Goal: Navigation & Orientation: Find specific page/section

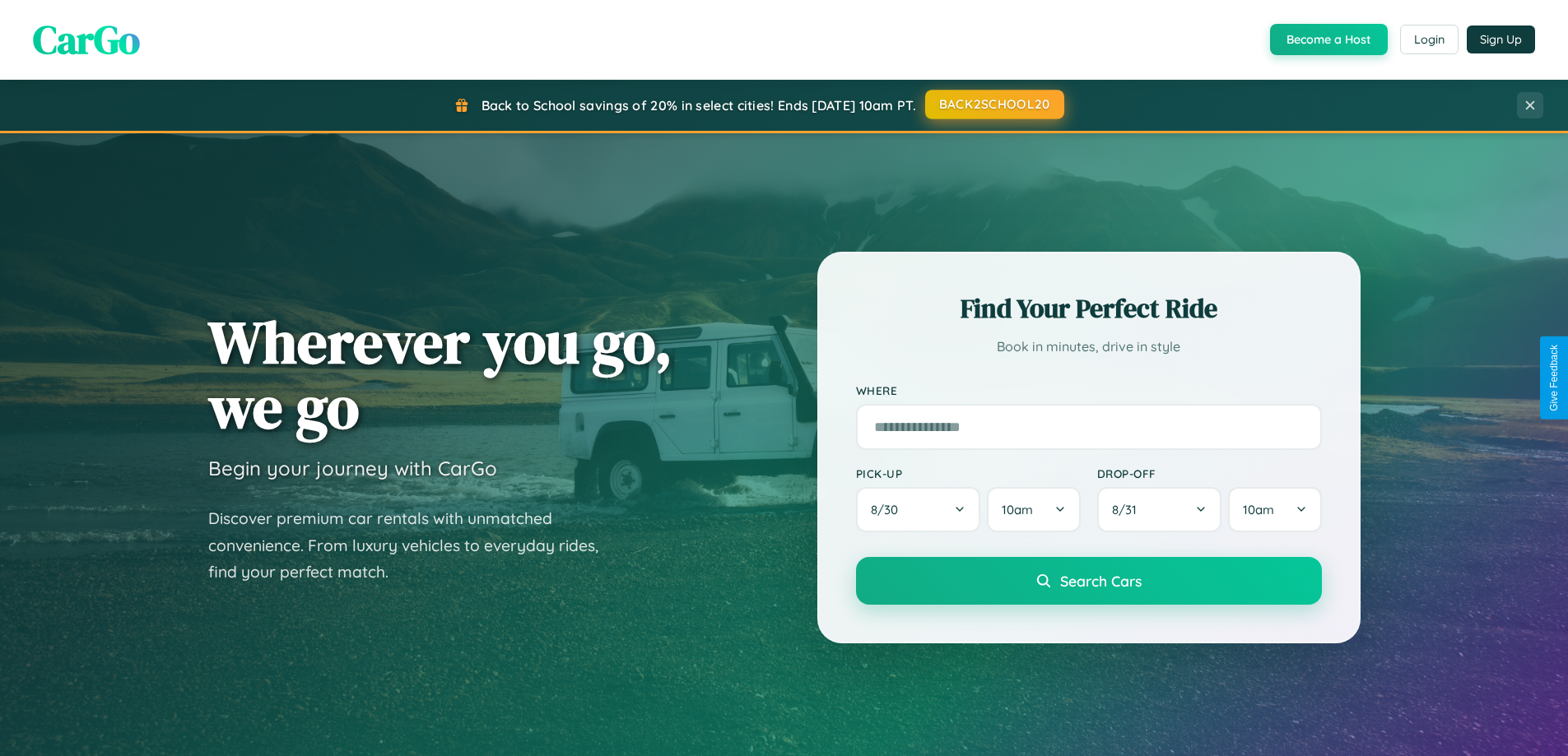
click at [993, 105] on button "BACK2SCHOOL20" at bounding box center [995, 105] width 139 height 30
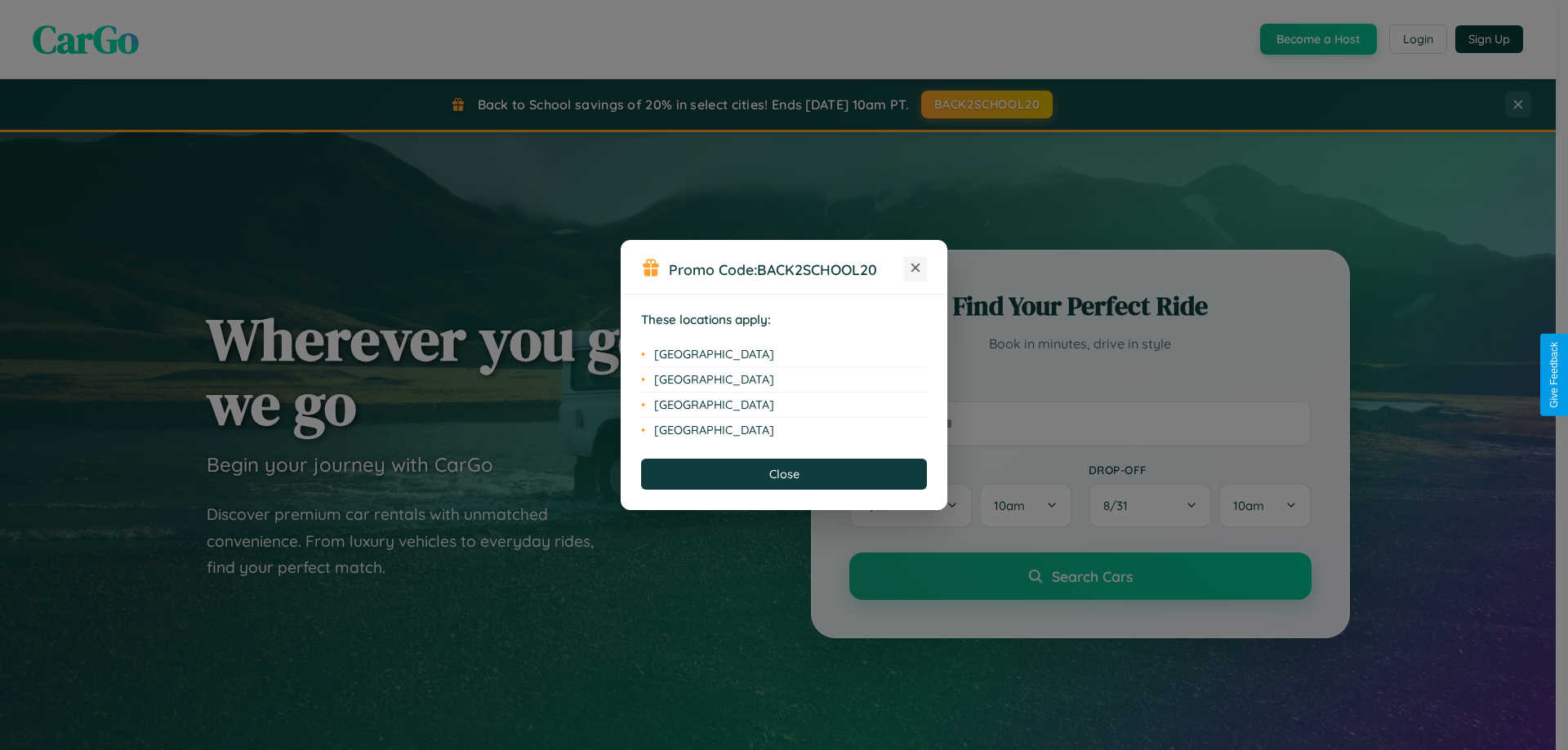
click at [915, 269] on icon at bounding box center [916, 268] width 9 height 9
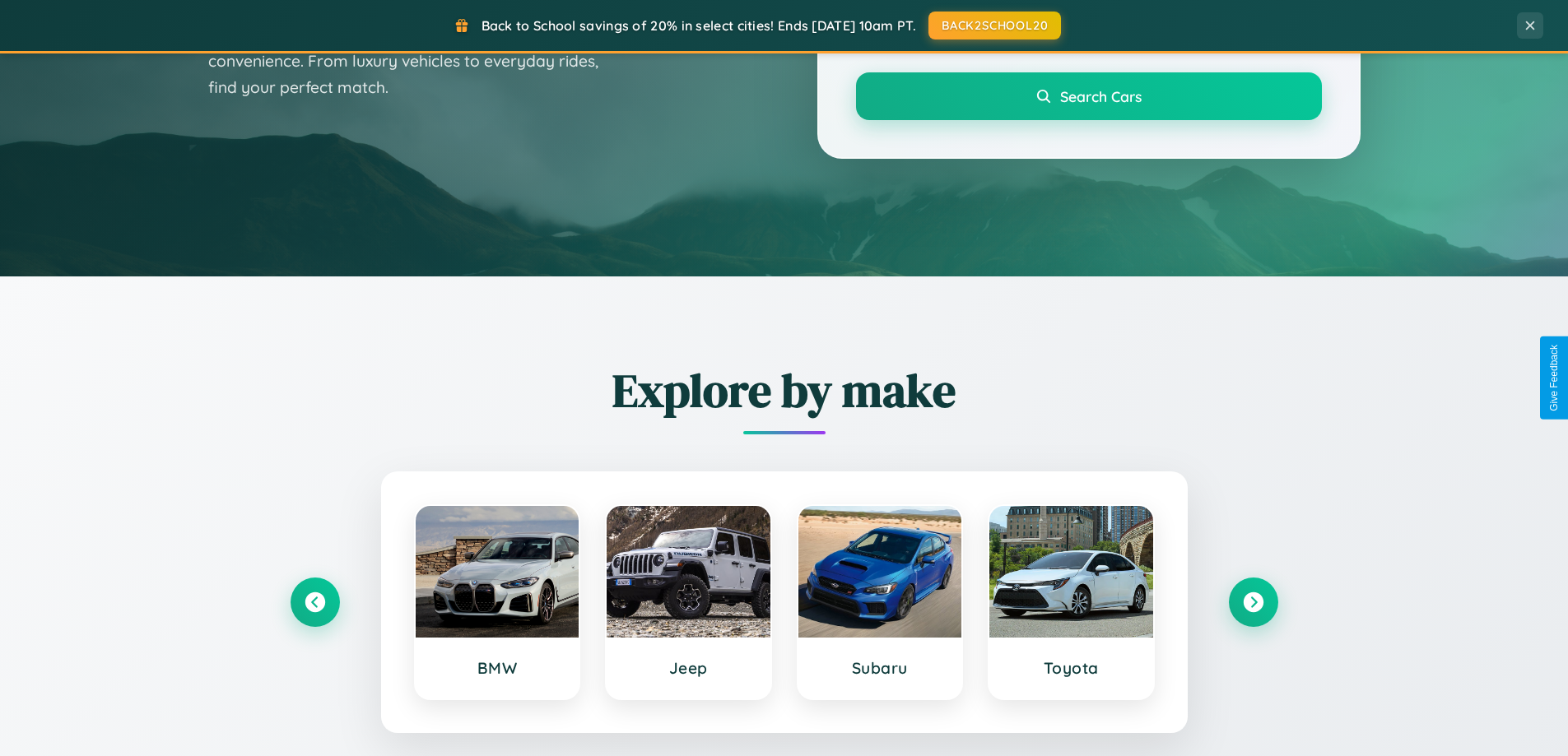
scroll to position [1133, 0]
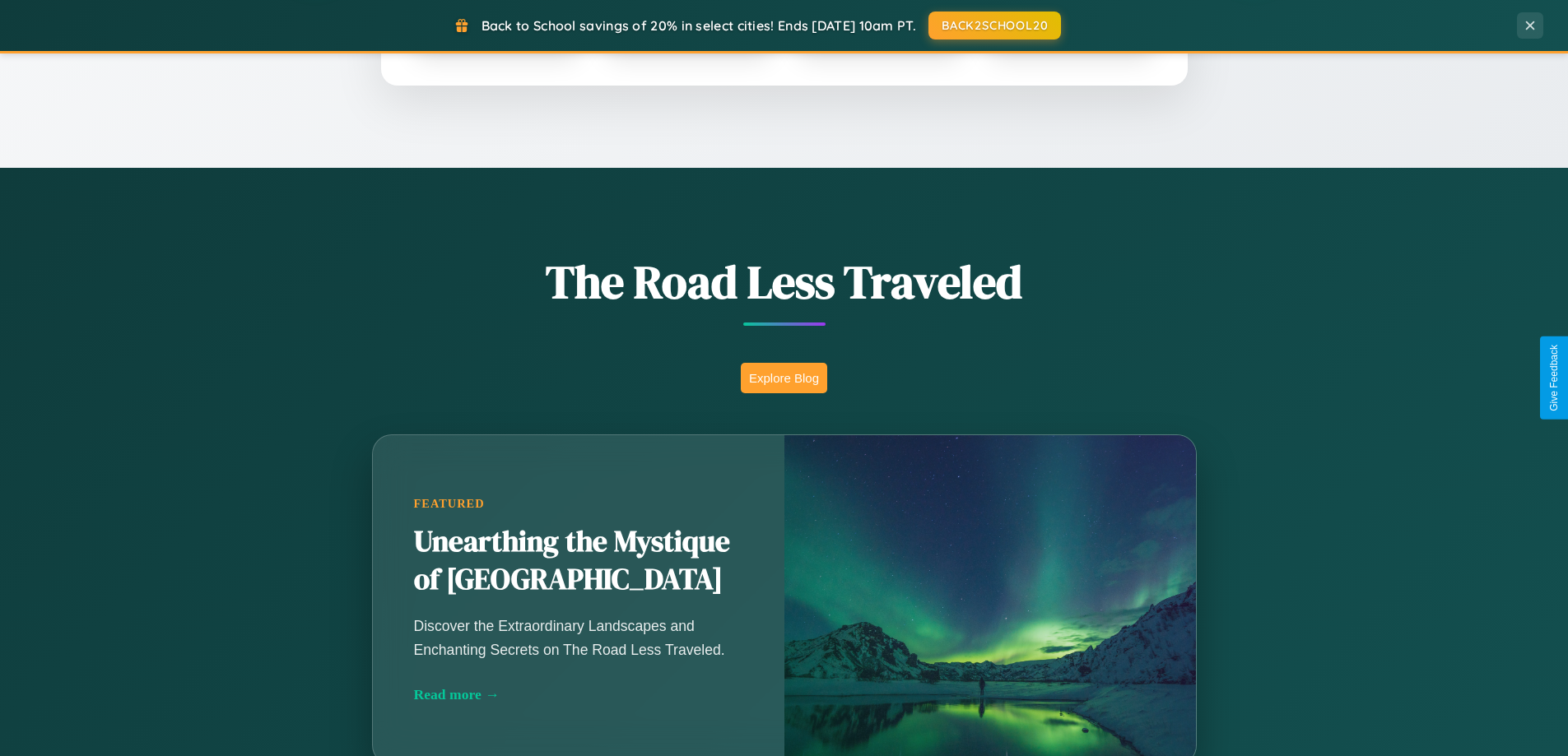
click at [784, 378] on button "Explore Blog" at bounding box center [783, 378] width 86 height 31
